Goal: Information Seeking & Learning: Learn about a topic

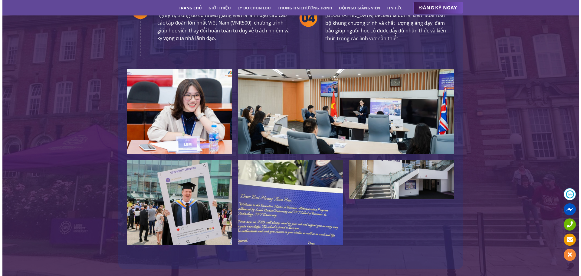
scroll to position [1270, 0]
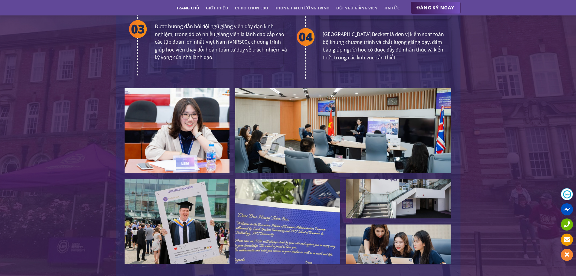
click at [321, 202] on img at bounding box center [287, 221] width 105 height 85
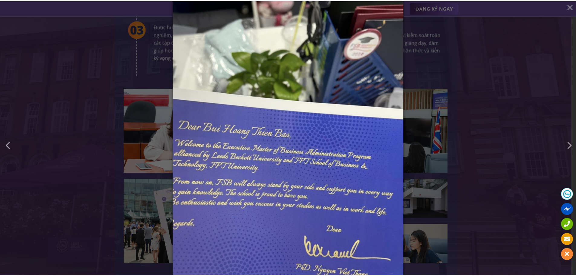
scroll to position [0, 0]
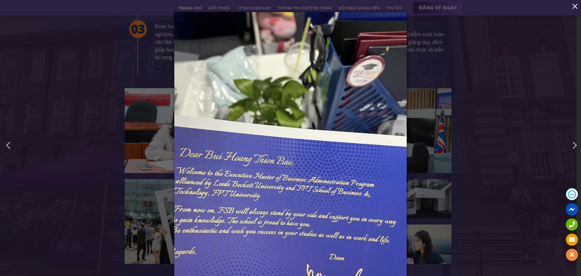
click at [574, 5] on button "button" at bounding box center [575, 6] width 12 height 12
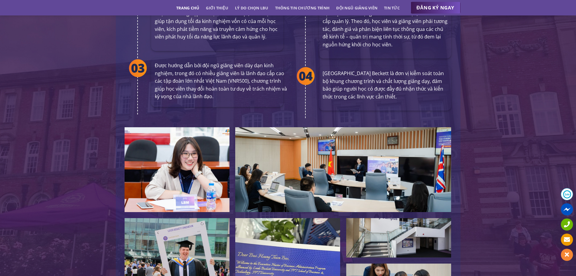
scroll to position [1149, 0]
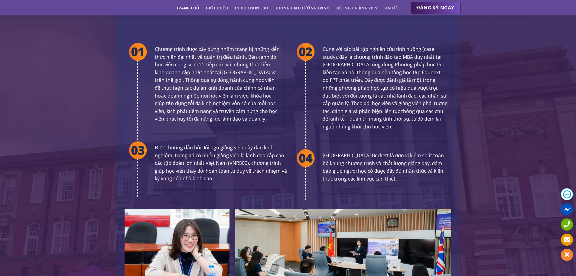
drag, startPoint x: 375, startPoint y: 149, endPoint x: 410, endPoint y: 165, distance: 38.1
click at [410, 165] on p "[GEOGRAPHIC_DATA] Beckett là đơn vị kiểm soát toàn bộ khung chương trình và chấ…" at bounding box center [385, 167] width 125 height 31
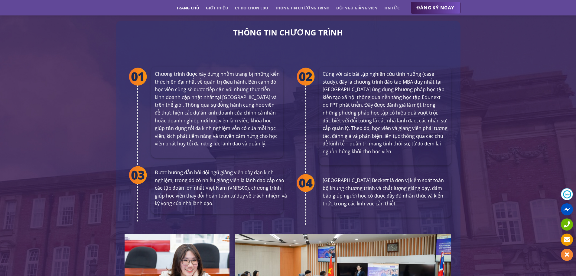
scroll to position [1088, 0]
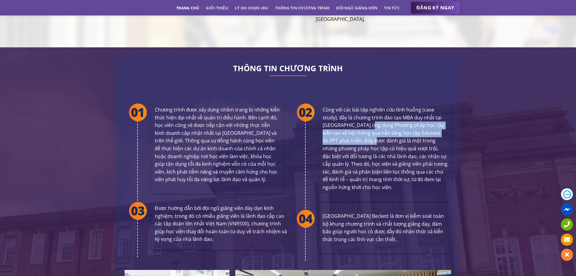
drag, startPoint x: 371, startPoint y: 111, endPoint x: 372, endPoint y: 124, distance: 12.8
click at [372, 124] on p "Cùng với các bài tập nghiên cứu tình huống (case study), đây là chương trình đà…" at bounding box center [385, 148] width 125 height 85
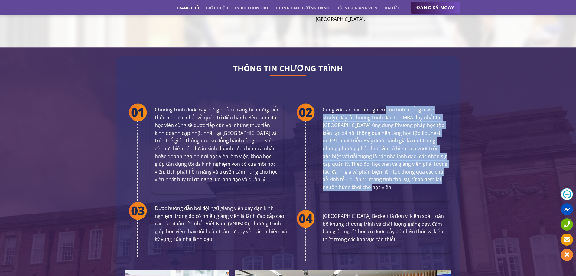
drag, startPoint x: 385, startPoint y: 95, endPoint x: 386, endPoint y: 176, distance: 80.8
click at [386, 176] on p "Cùng với các bài tập nghiên cứu tình huống (case study), đây là chương trình đà…" at bounding box center [385, 148] width 125 height 85
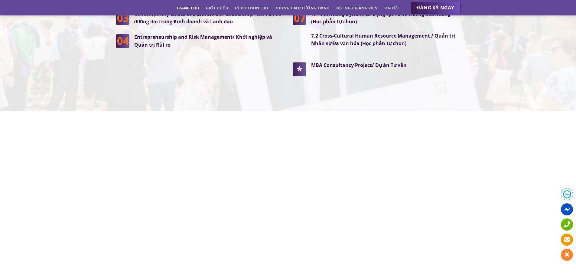
scroll to position [1572, 0]
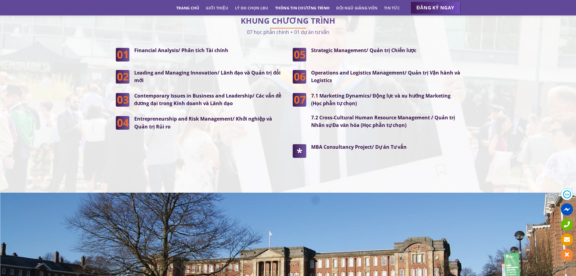
click at [321, 6] on link "Thông tin chương trình" at bounding box center [302, 7] width 55 height 11
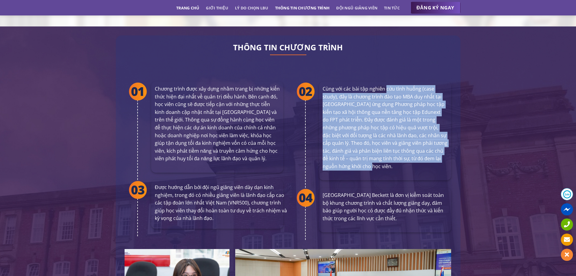
scroll to position [1102, 0]
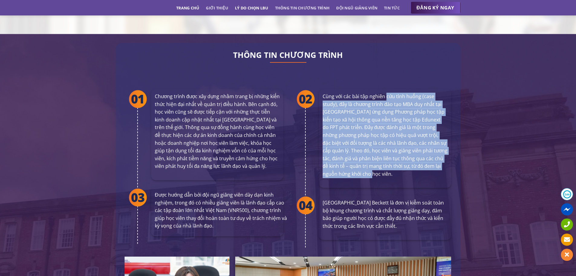
click at [254, 7] on link "Lý do chọn LBU" at bounding box center [252, 7] width 34 height 11
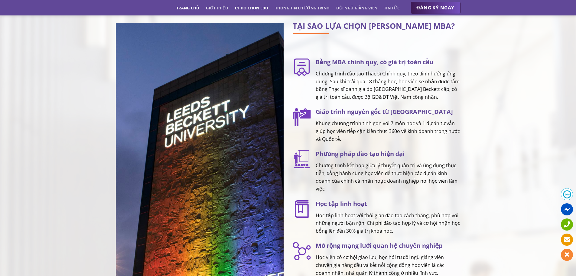
scroll to position [759, 0]
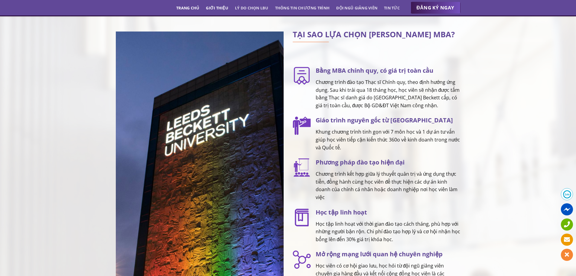
click at [224, 8] on link "Giới thiệu" at bounding box center [217, 7] width 22 height 11
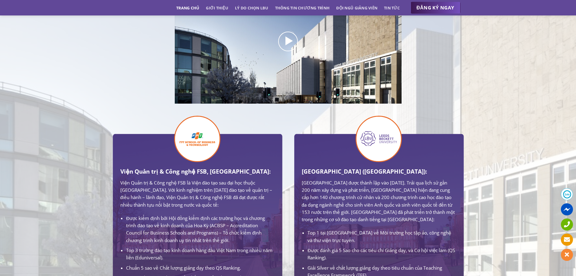
scroll to position [269, 0]
